Goal: Information Seeking & Learning: Learn about a topic

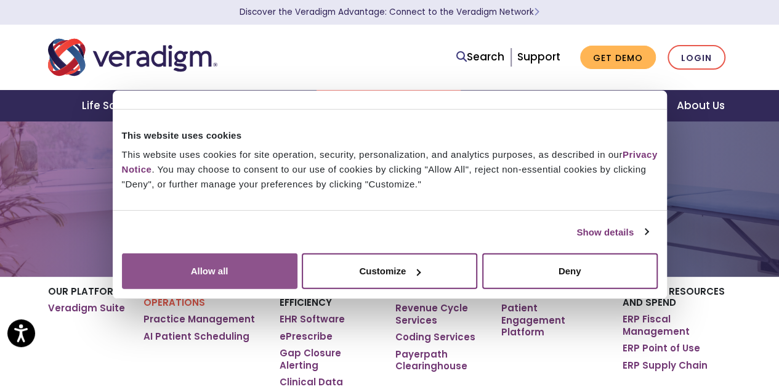
click at [298, 273] on button "Allow all" at bounding box center [210, 271] width 176 height 36
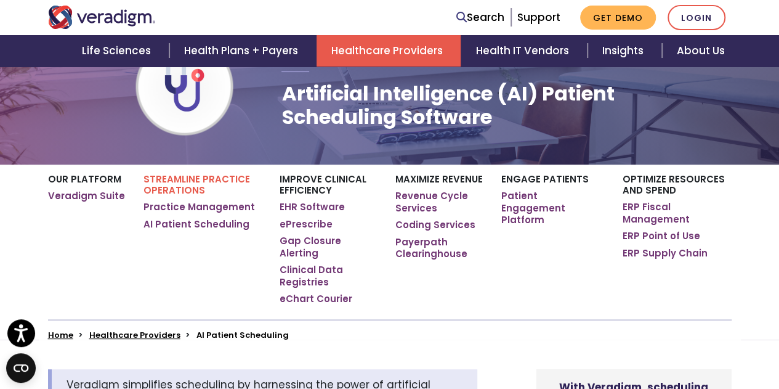
scroll to position [129, 0]
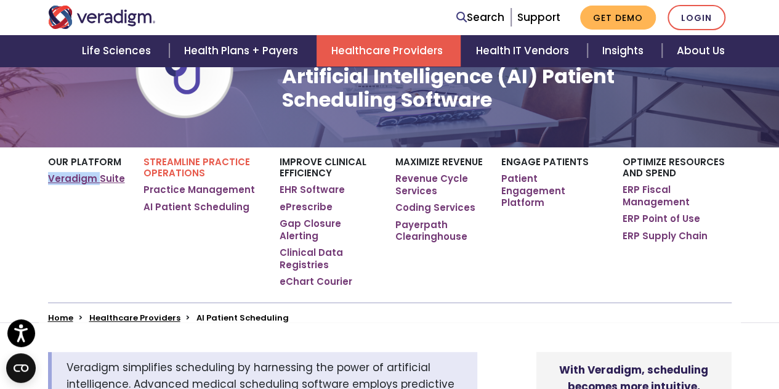
drag, startPoint x: 46, startPoint y: 182, endPoint x: 96, endPoint y: 177, distance: 50.8
click at [96, 177] on div "Our Platform Veradigm Suite Streamline Practice Operations Practice Management …" at bounding box center [390, 224] width 702 height 155
copy link "Veradigm"
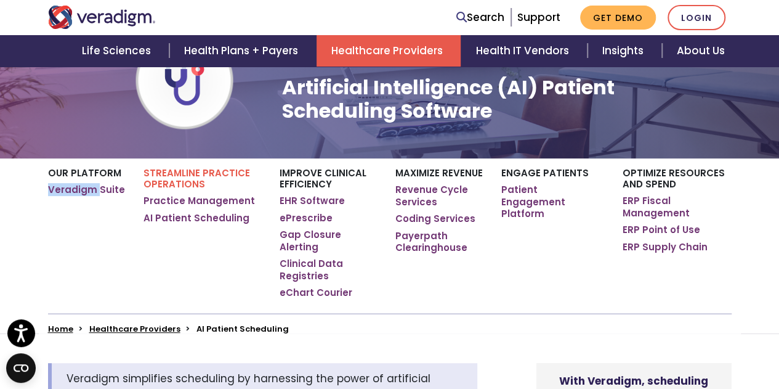
scroll to position [155, 0]
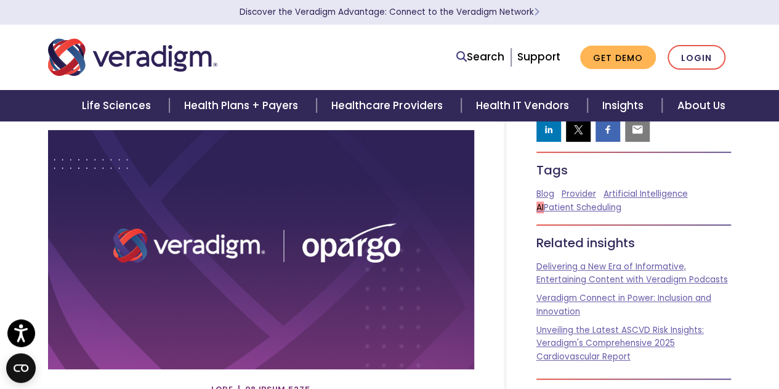
scroll to position [91, 0]
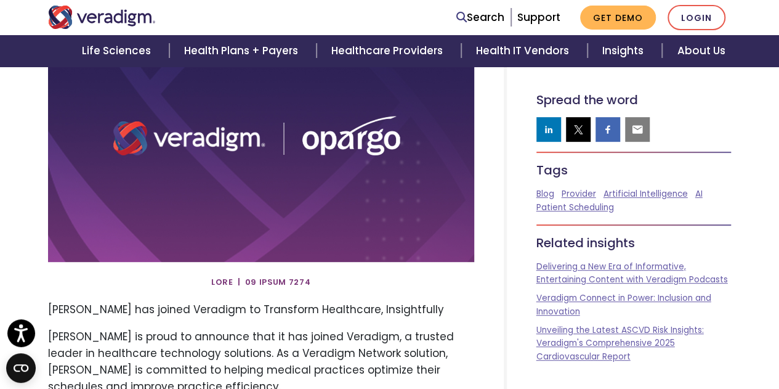
scroll to position [286, 0]
